Goal: Task Accomplishment & Management: Use online tool/utility

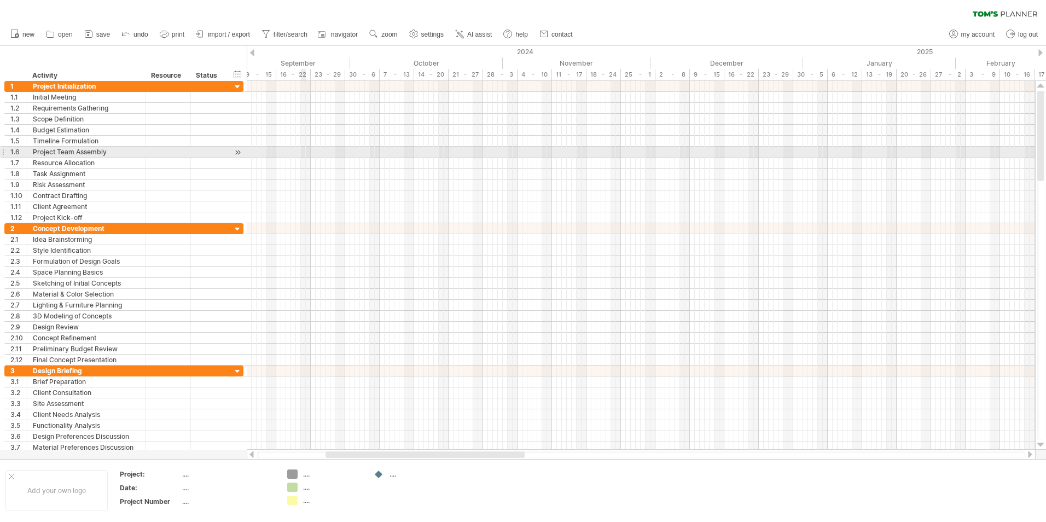
click at [301, 154] on div at bounding box center [641, 152] width 789 height 11
click at [290, 150] on div at bounding box center [641, 152] width 789 height 11
click at [296, 152] on div at bounding box center [641, 152] width 789 height 11
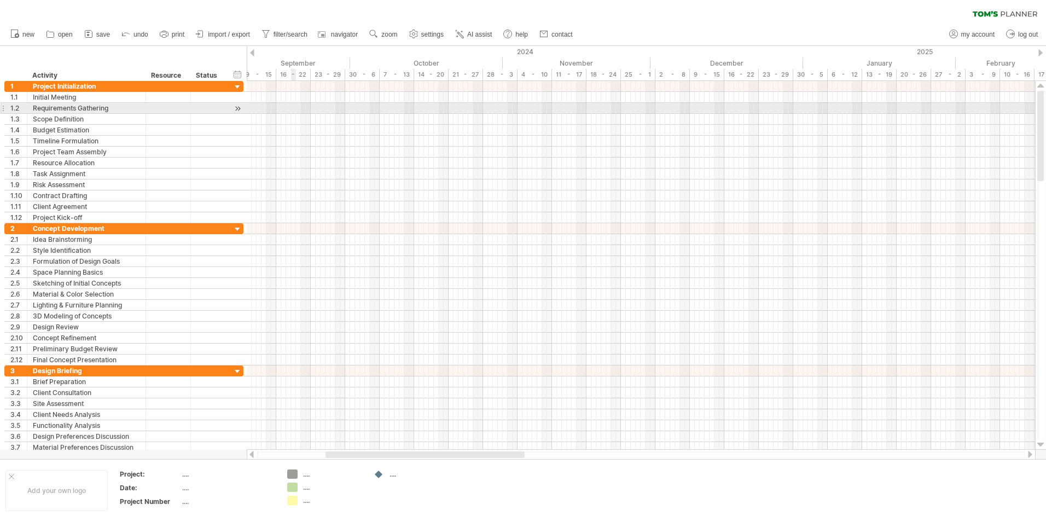
click at [293, 113] on div at bounding box center [641, 108] width 789 height 11
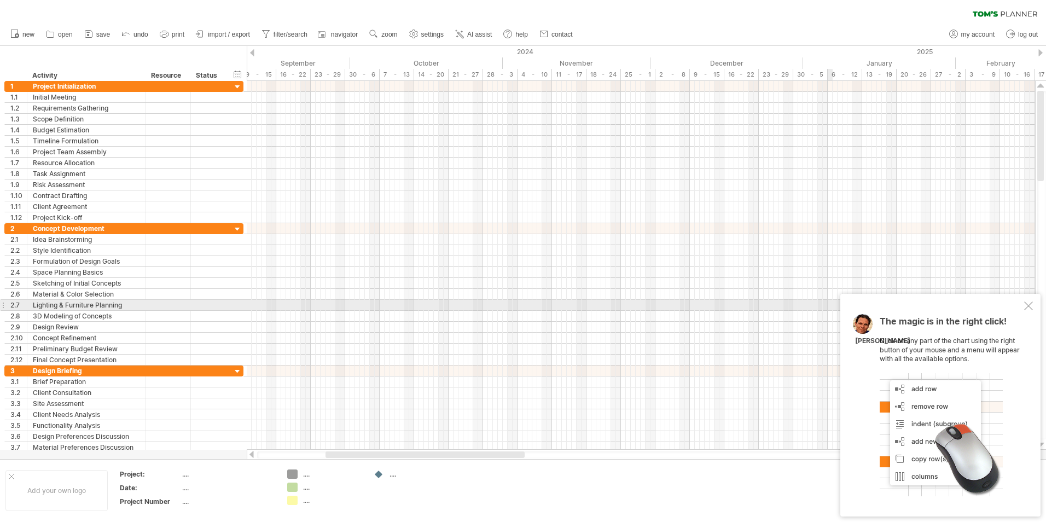
click at [1028, 303] on div at bounding box center [1028, 306] width 9 height 9
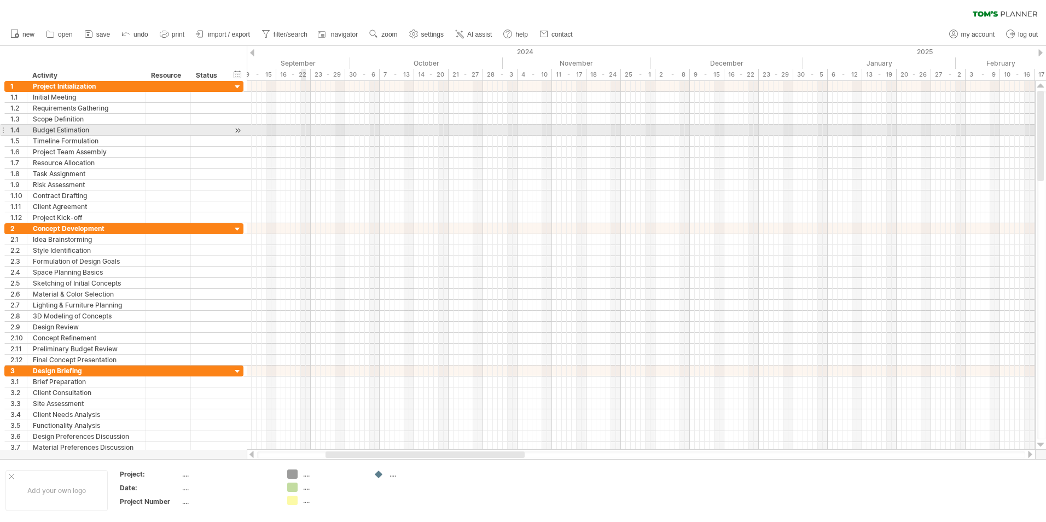
click at [301, 128] on div at bounding box center [641, 130] width 789 height 11
click at [337, 143] on div "add time block" at bounding box center [344, 143] width 76 height 18
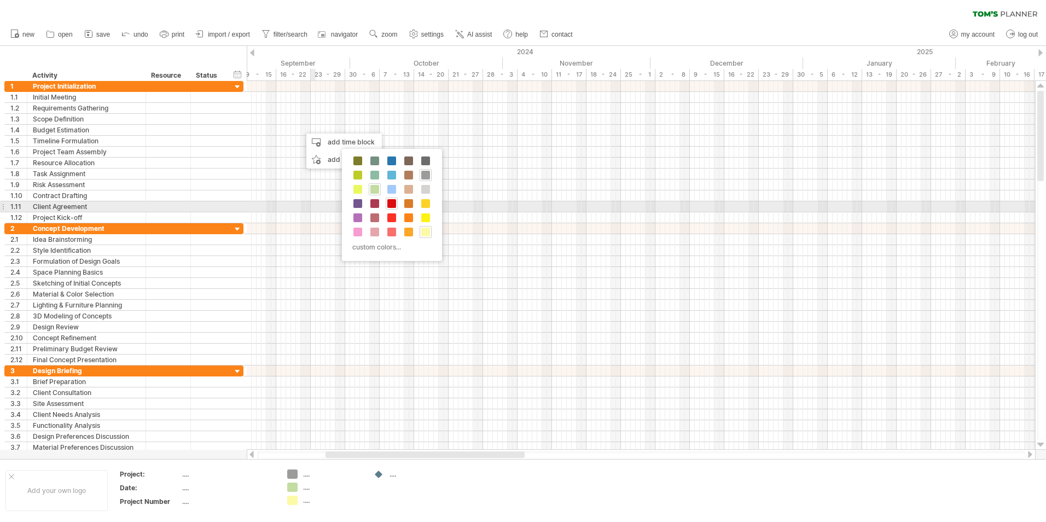
click at [395, 201] on span at bounding box center [391, 203] width 9 height 9
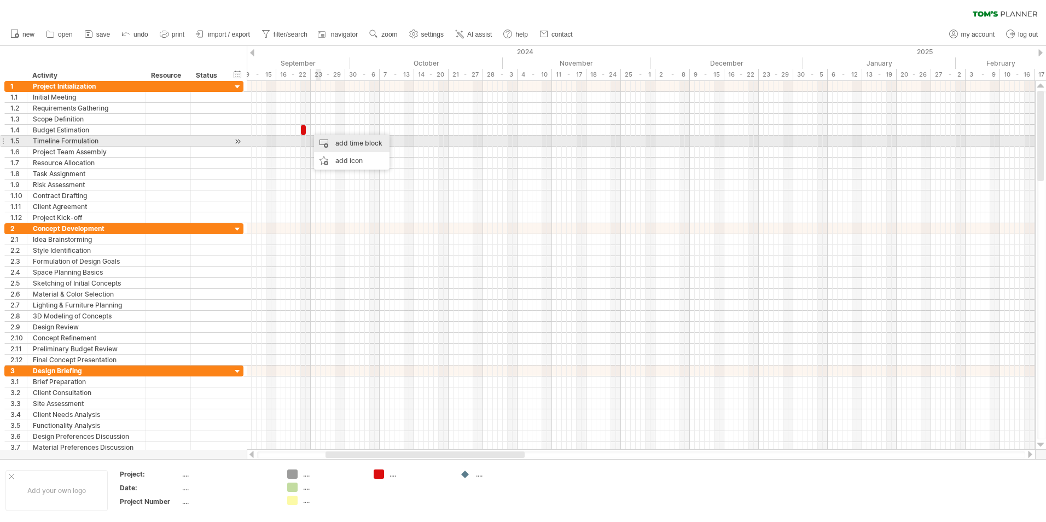
click at [365, 142] on div "add time block" at bounding box center [352, 144] width 76 height 18
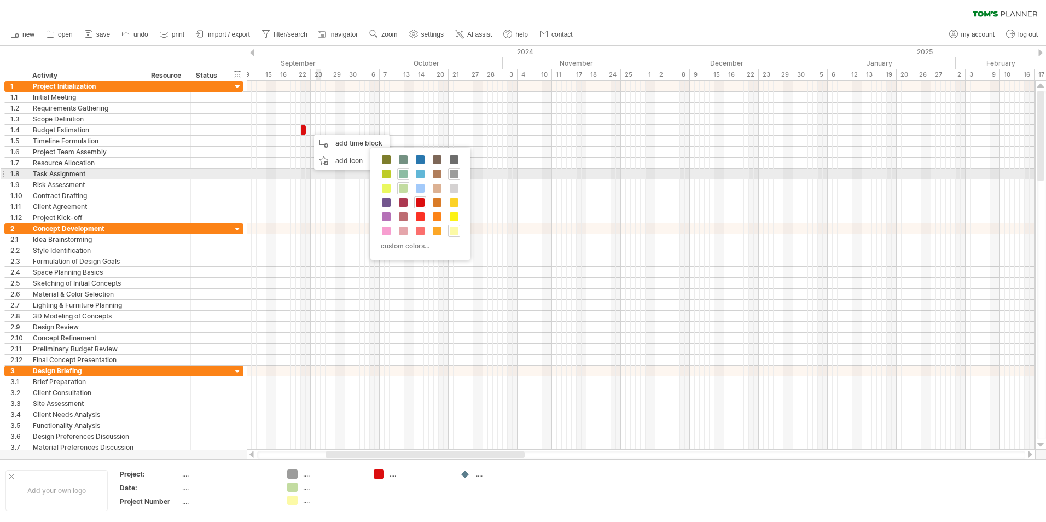
click at [404, 173] on span at bounding box center [403, 174] width 9 height 9
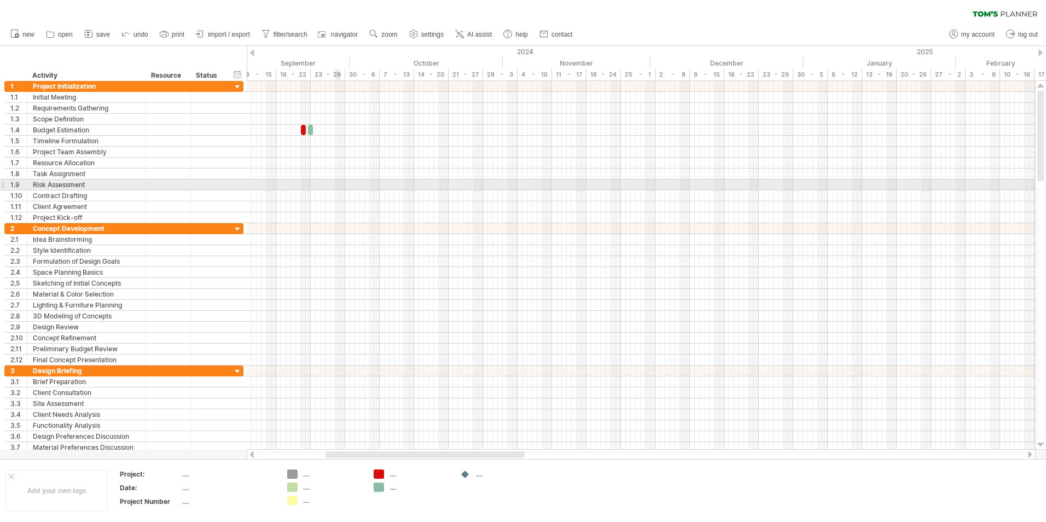
click at [340, 184] on div at bounding box center [641, 185] width 789 height 11
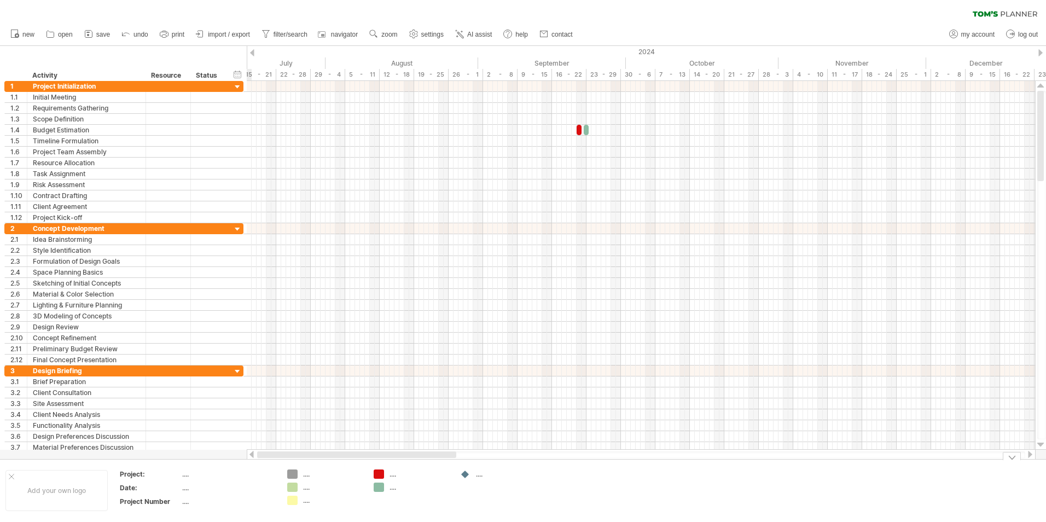
drag, startPoint x: 361, startPoint y: 454, endPoint x: 279, endPoint y: 461, distance: 81.9
click at [279, 461] on div "Trying to reach [DOMAIN_NAME] Connected again... 0% clear filter new 1" at bounding box center [523, 261] width 1046 height 522
click at [522, 131] on div at bounding box center [641, 130] width 789 height 11
click at [554, 146] on div "add time block" at bounding box center [569, 144] width 76 height 18
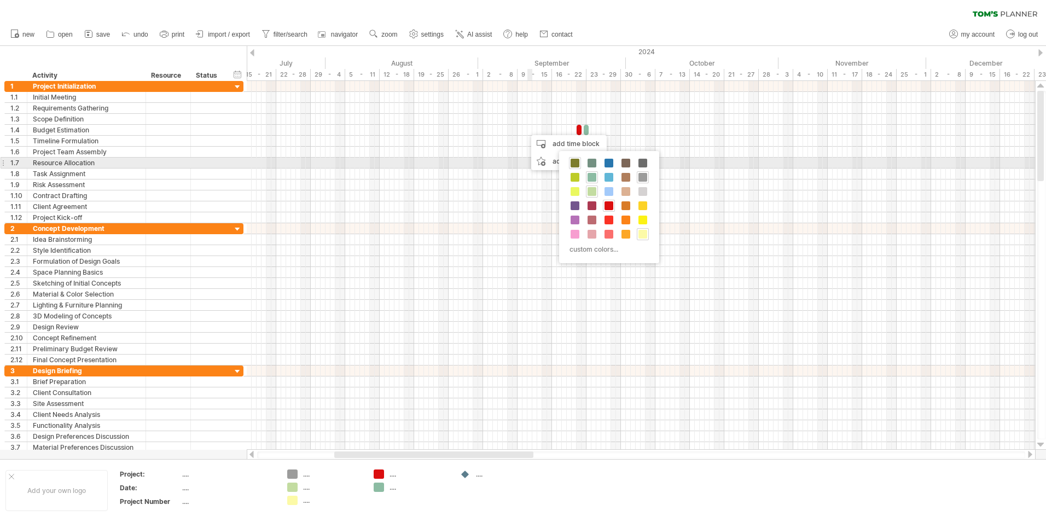
click at [574, 163] on span at bounding box center [575, 163] width 9 height 9
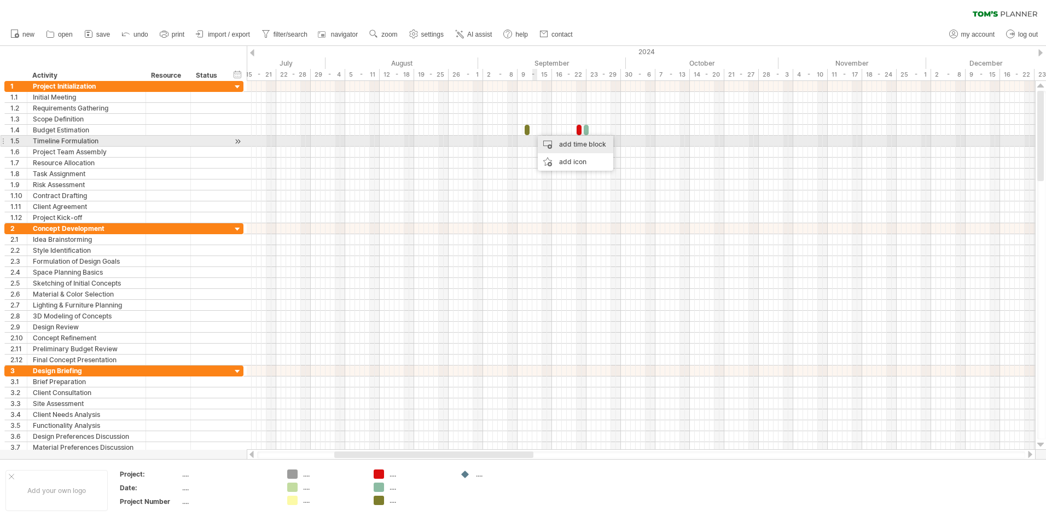
click at [550, 143] on div "add time block" at bounding box center [576, 145] width 76 height 18
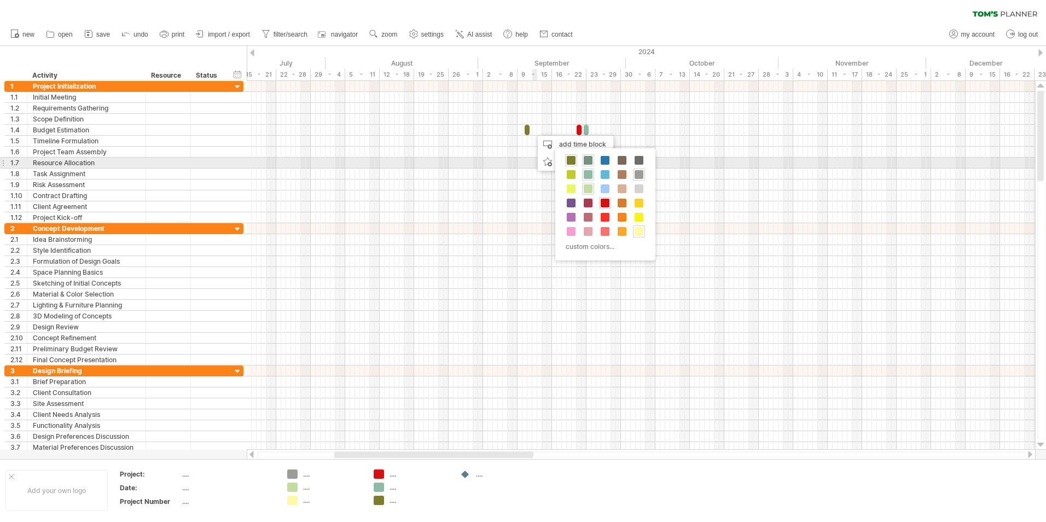
click at [591, 160] on span at bounding box center [588, 160] width 9 height 9
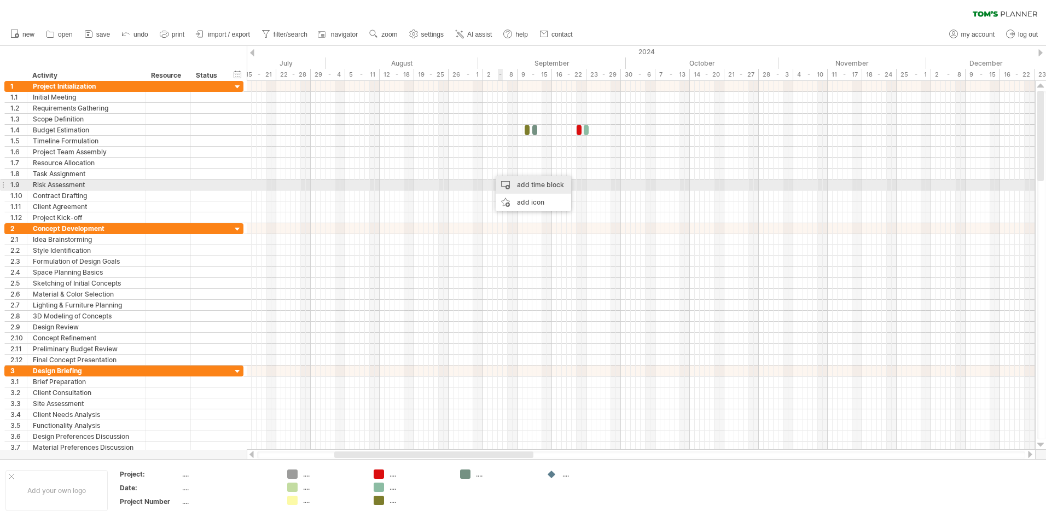
click at [513, 181] on div "add time block" at bounding box center [534, 185] width 76 height 18
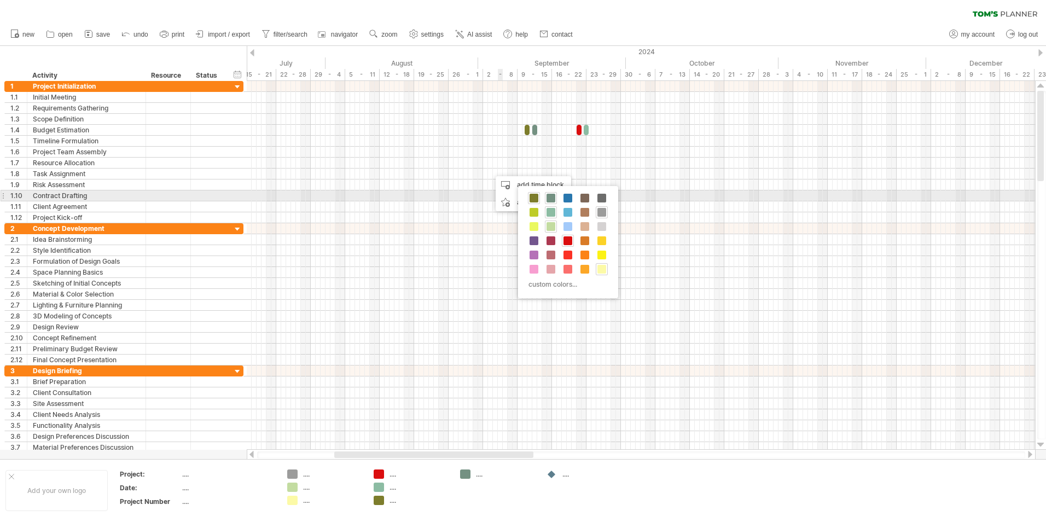
click at [562, 199] on div at bounding box center [568, 198] width 12 height 12
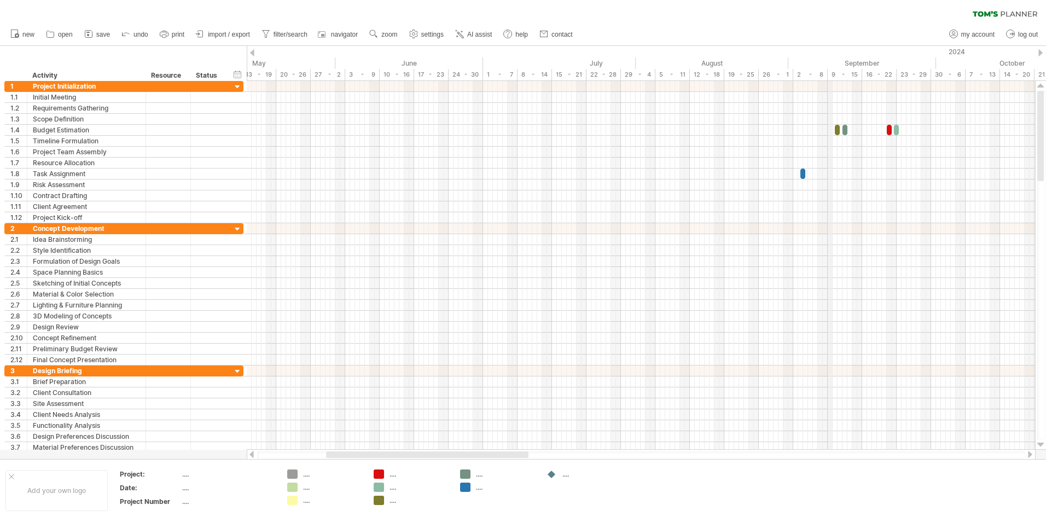
drag, startPoint x: 518, startPoint y: 74, endPoint x: 826, endPoint y: 80, distance: 308.2
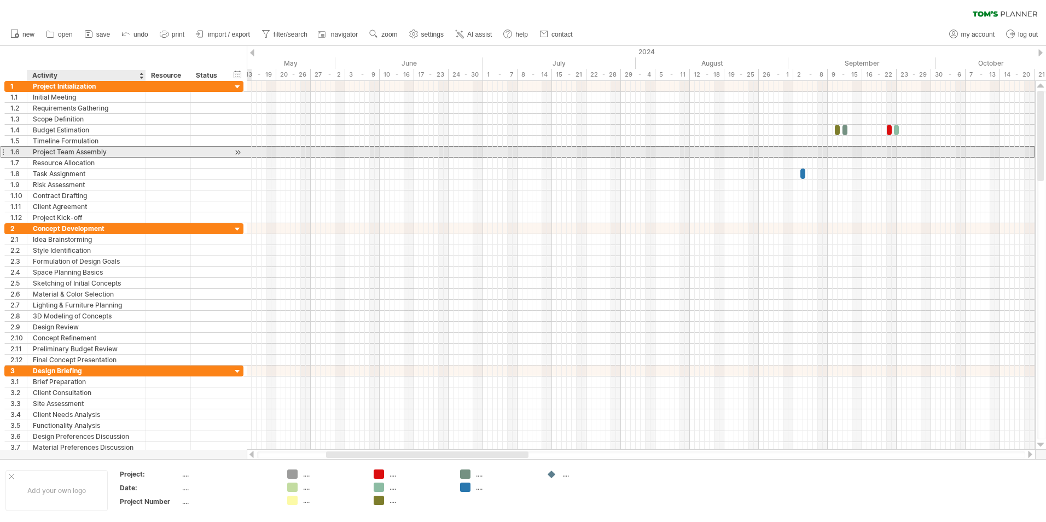
click at [89, 155] on div "Project Team Assembly" at bounding box center [86, 152] width 107 height 10
click at [89, 155] on input "**********" at bounding box center [86, 152] width 107 height 10
click at [98, 152] on input "**********" at bounding box center [86, 152] width 107 height 10
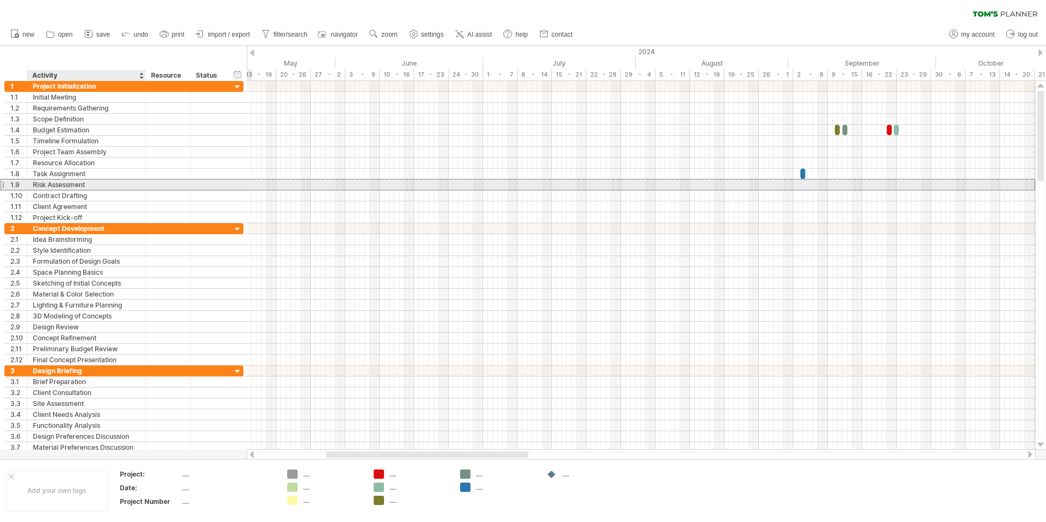
click at [80, 185] on div "Risk Assessment" at bounding box center [86, 185] width 107 height 10
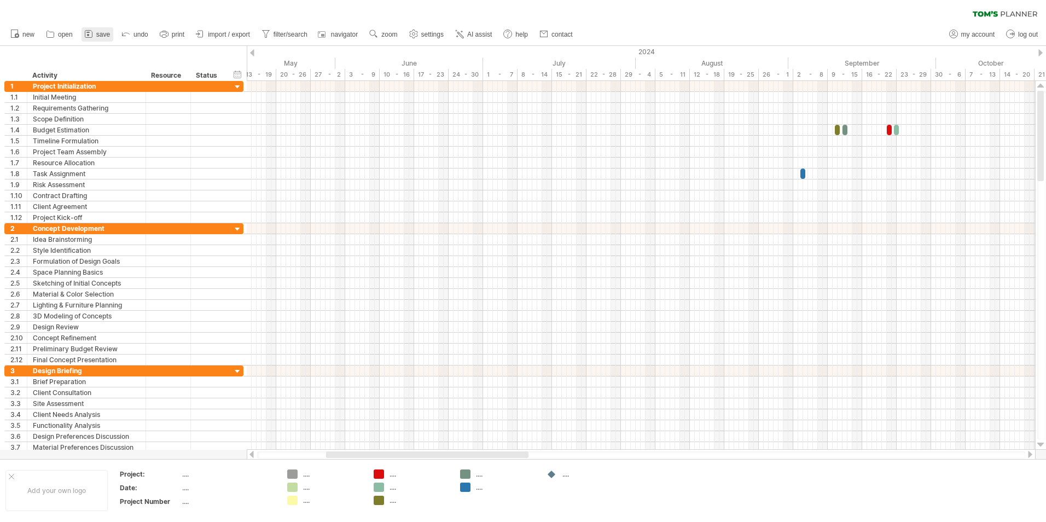
click at [106, 36] on span "save" at bounding box center [103, 35] width 14 height 8
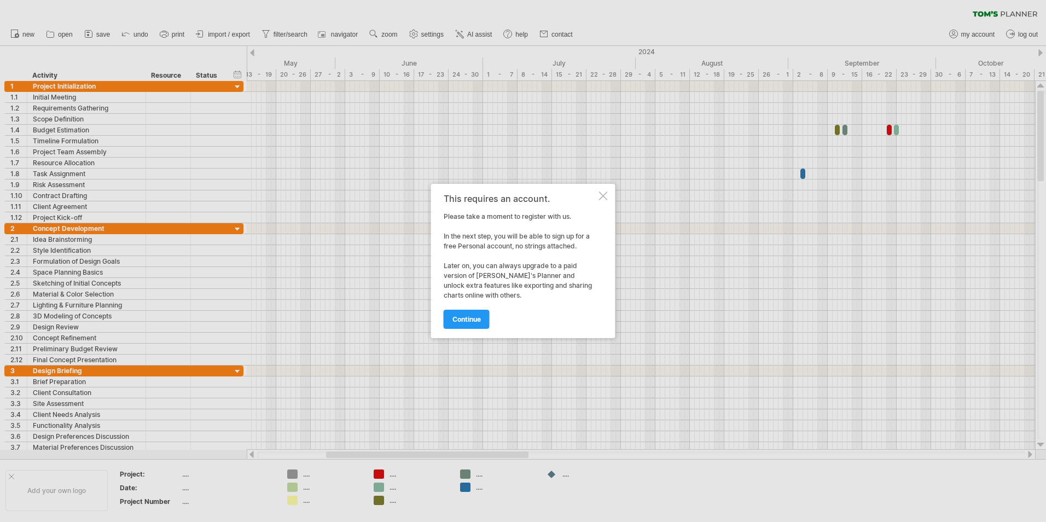
click at [603, 195] on div at bounding box center [603, 196] width 9 height 9
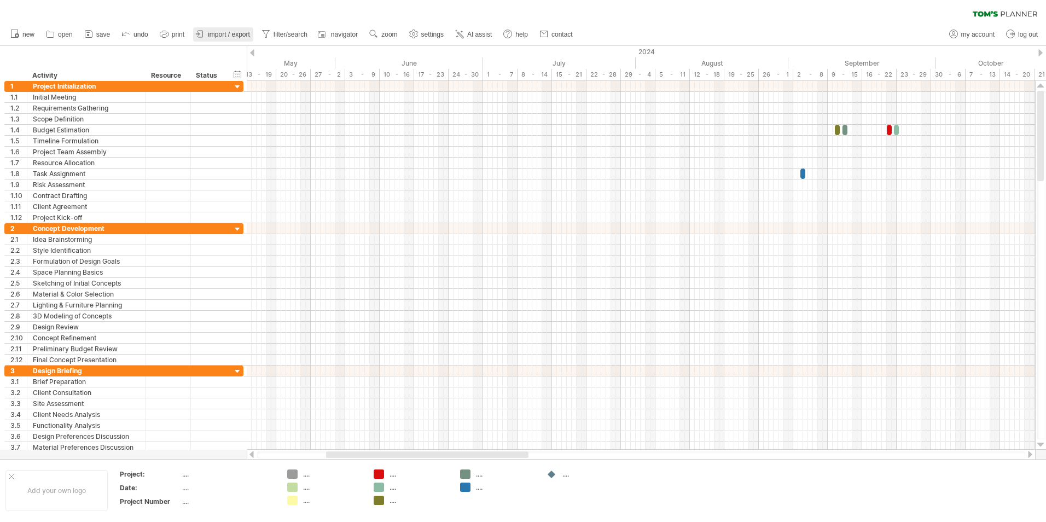
click at [244, 31] on span "import / export" at bounding box center [229, 35] width 42 height 8
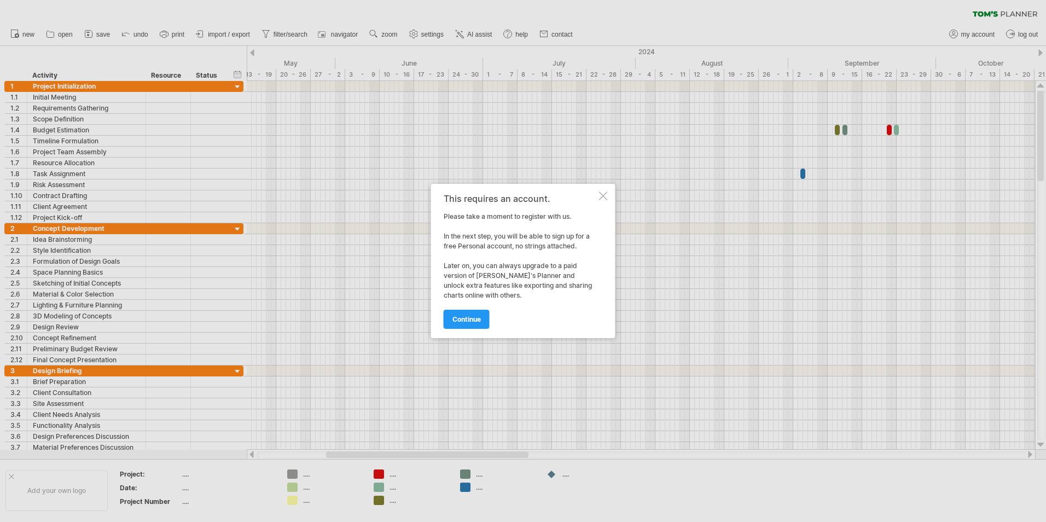
click at [605, 196] on div at bounding box center [603, 196] width 9 height 9
